Goal: Task Accomplishment & Management: Manage account settings

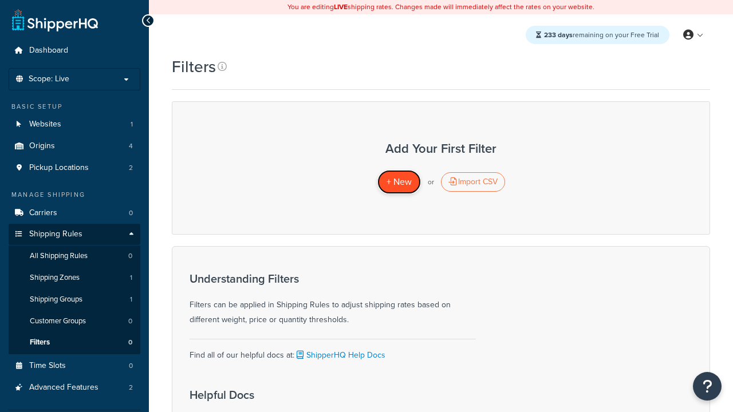
click at [399, 182] on span "+ New" at bounding box center [399, 181] width 25 height 13
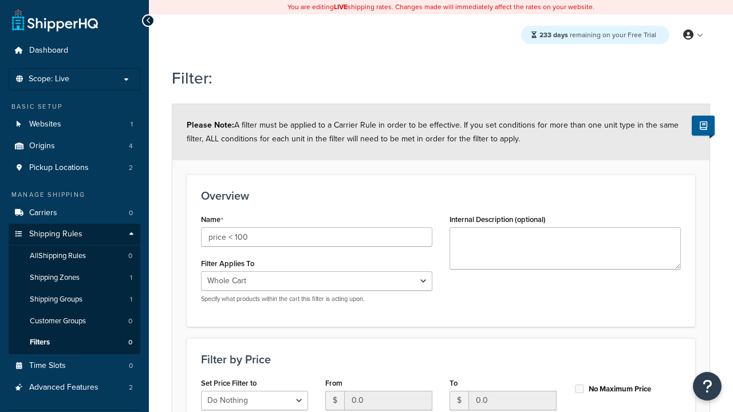
select select "range"
type input "price < 100"
type input "100"
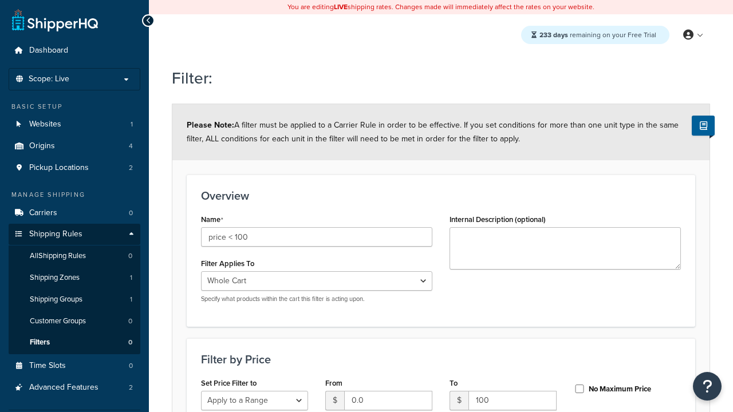
type input "100"
checkbox input "true"
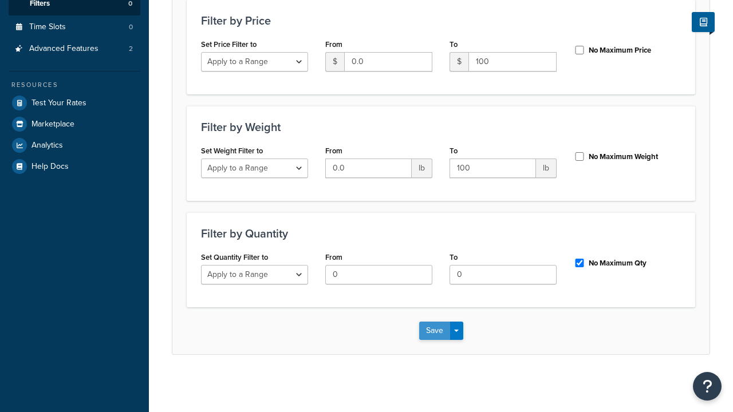
click at [434, 331] on button "Save" at bounding box center [434, 331] width 31 height 18
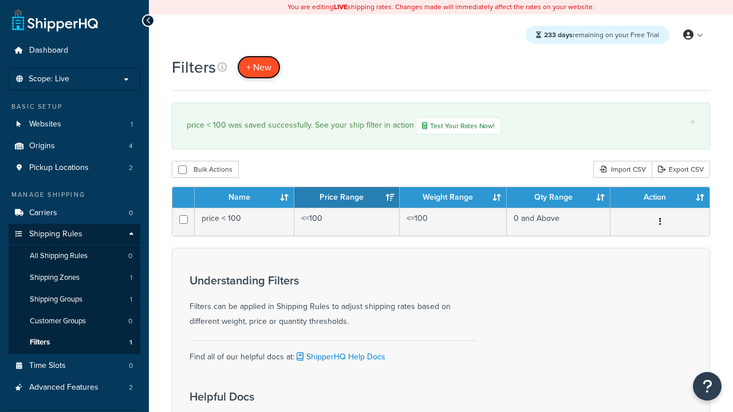
click at [259, 67] on span "+ New" at bounding box center [258, 67] width 25 height 13
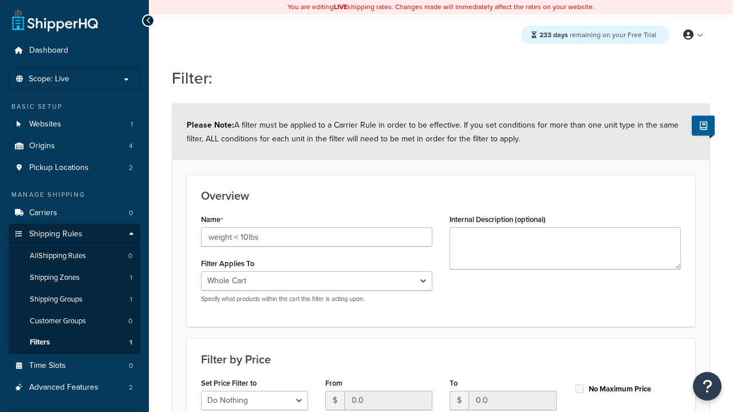
select select "range"
type input "weight < 10lbs"
type input "10"
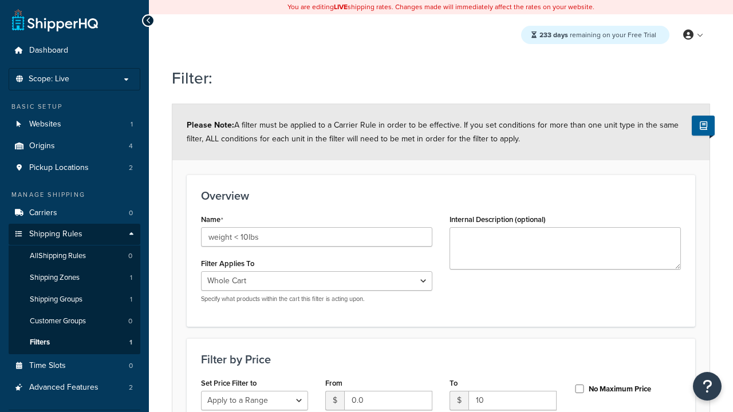
type input "10"
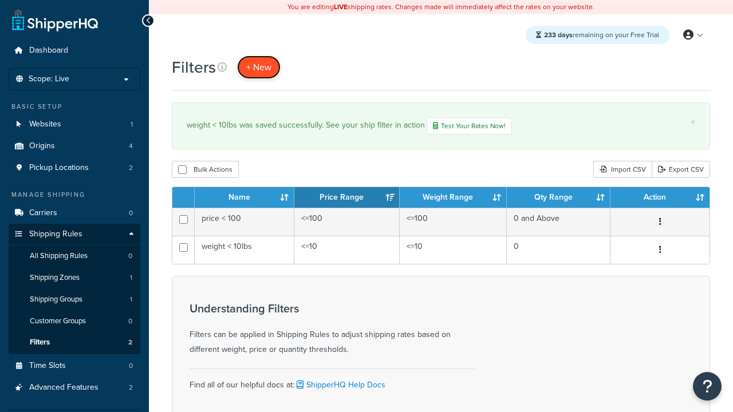
click at [259, 67] on span "+ New" at bounding box center [258, 67] width 25 height 13
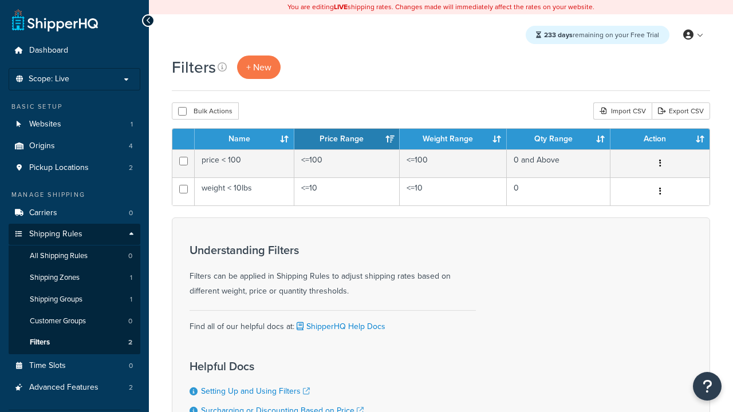
click at [245, 140] on th "Name" at bounding box center [245, 139] width 100 height 21
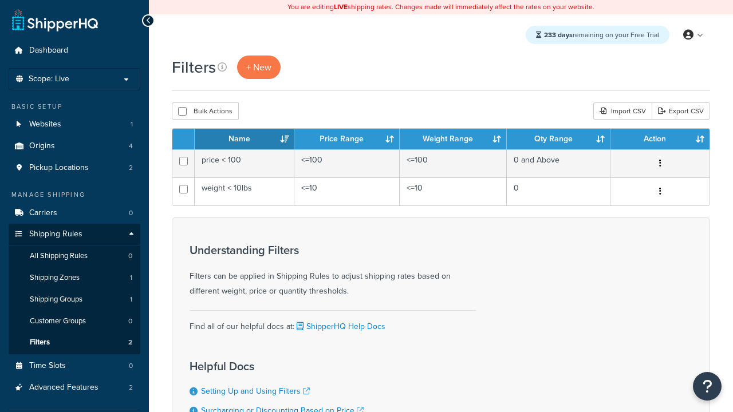
click at [245, 140] on th "Name" at bounding box center [245, 139] width 100 height 21
click at [347, 140] on th "Price Range" at bounding box center [346, 139] width 105 height 21
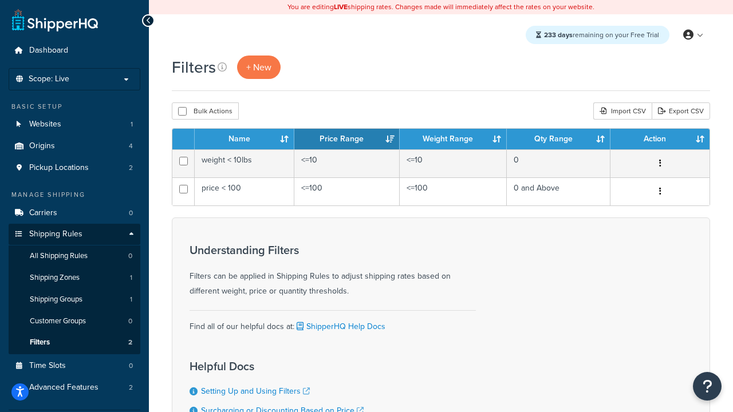
click at [347, 140] on th "Price Range" at bounding box center [346, 139] width 105 height 21
click at [453, 140] on th "Weight Range" at bounding box center [453, 139] width 107 height 21
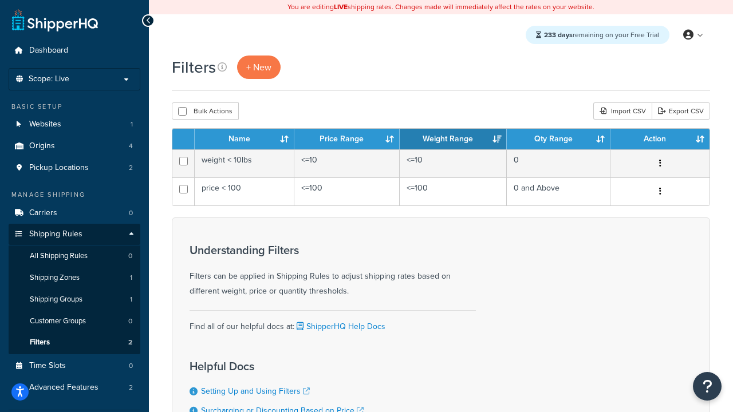
click at [453, 140] on th "Weight Range" at bounding box center [453, 139] width 107 height 21
click at [558, 140] on th "Qty Range" at bounding box center [559, 139] width 104 height 21
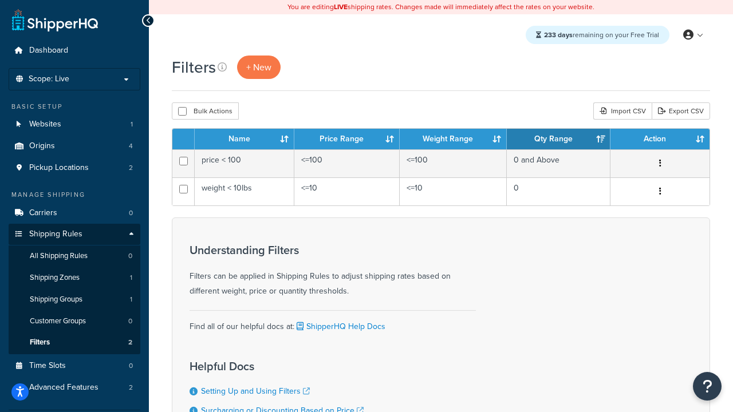
click at [660, 140] on th "Action" at bounding box center [660, 139] width 99 height 21
click at [222, 67] on icon at bounding box center [222, 66] width 9 height 9
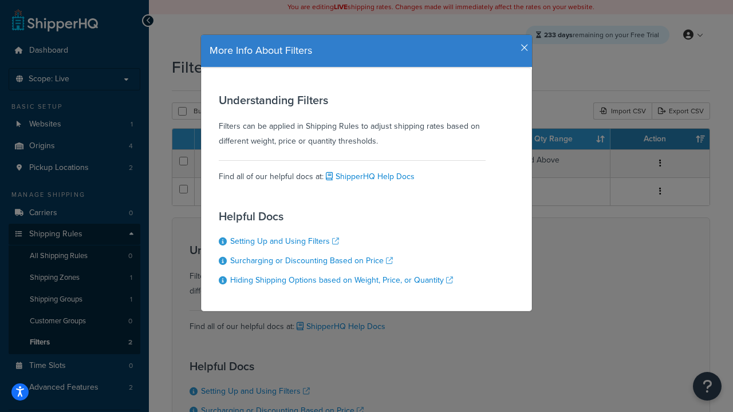
click at [522, 44] on icon "button" at bounding box center [525, 48] width 8 height 10
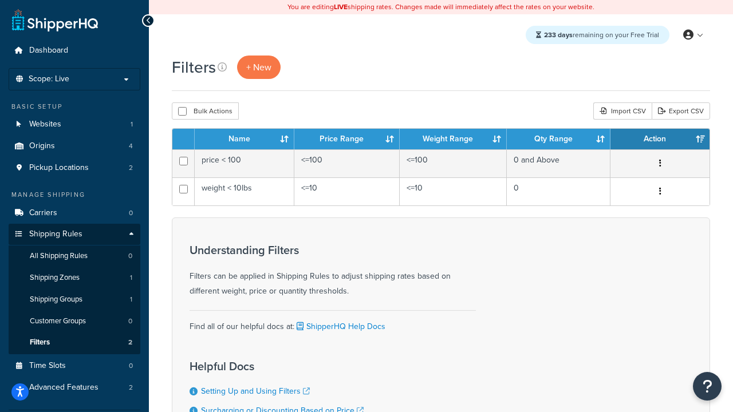
scroll to position [103, 0]
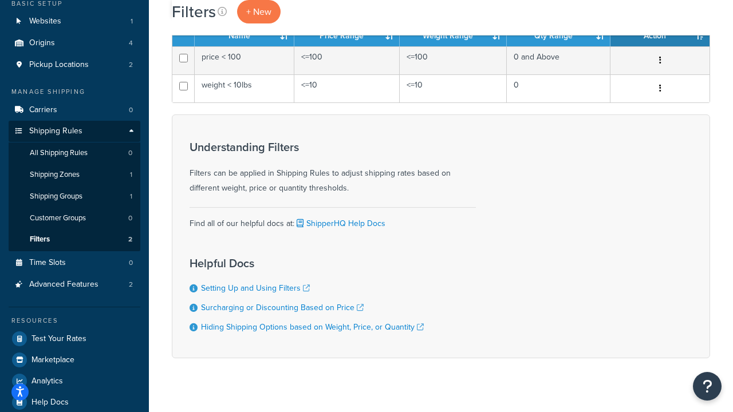
click at [205, 17] on button "Bulk Actions" at bounding box center [205, 7] width 67 height 17
checkbox input "true"
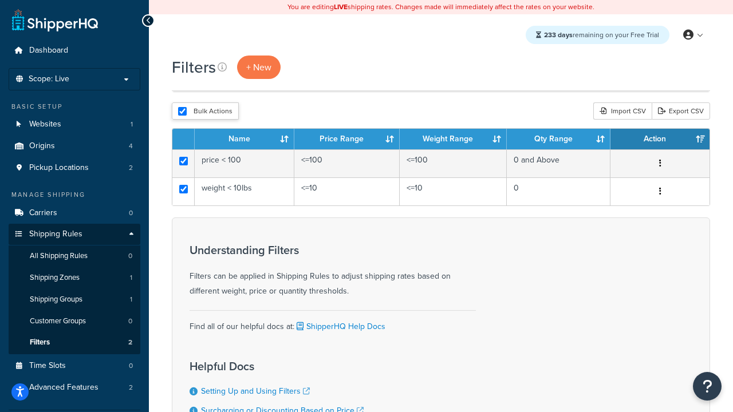
click at [0, 0] on button "Delete" at bounding box center [0, 0] width 0 height 0
